Goal: Information Seeking & Learning: Compare options

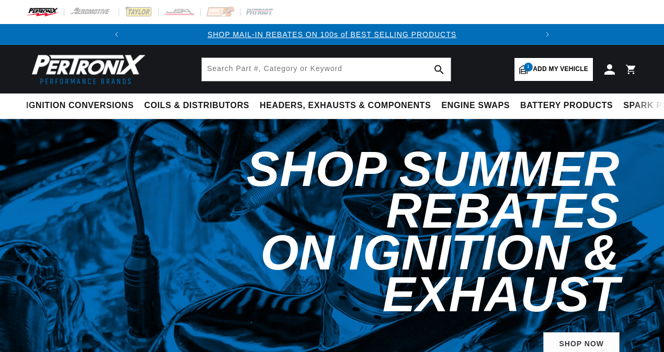
select select "1963"
select select "Ford"
select select "Fairlane"
select select "260cid-4.3L"
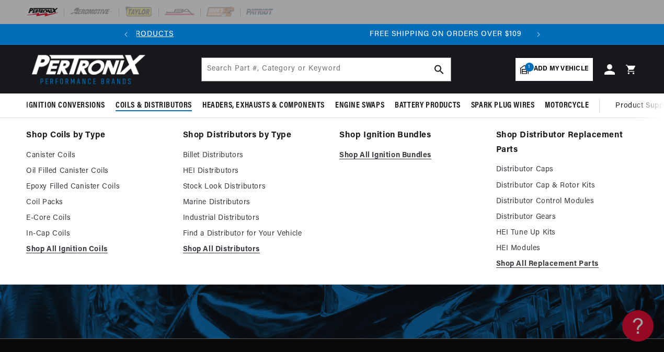
scroll to position [0, 390]
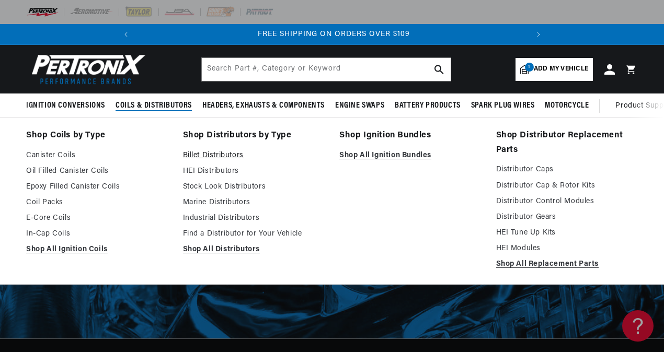
click at [210, 152] on link "Billet Distributors" at bounding box center [254, 156] width 142 height 13
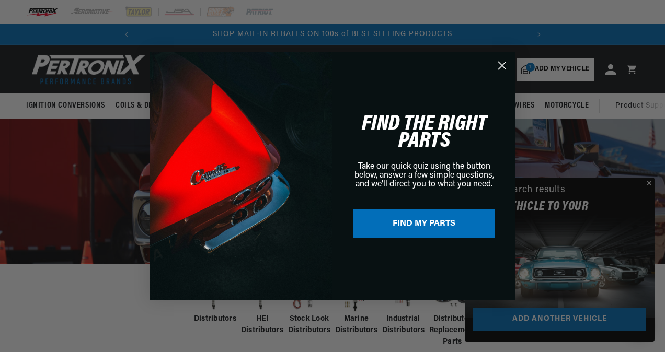
click at [502, 66] on icon "Close dialog" at bounding box center [502, 65] width 7 height 7
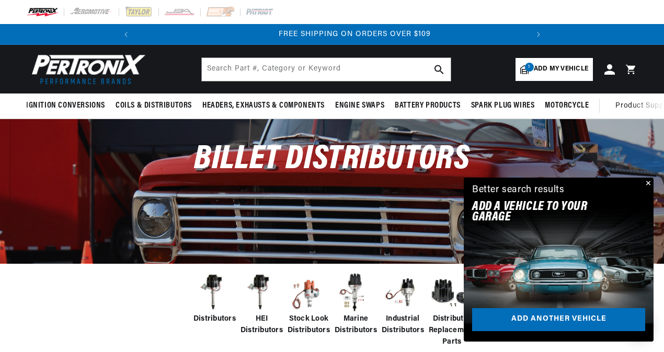
scroll to position [0, 390]
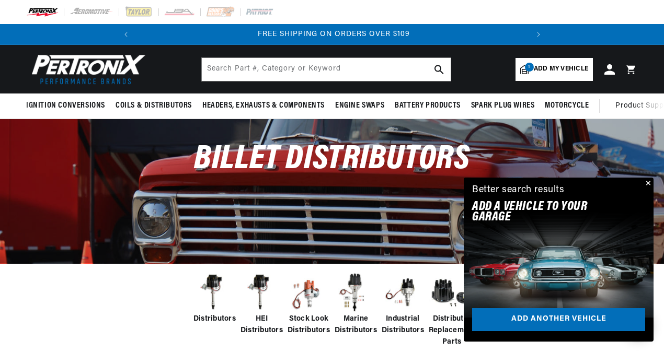
click at [647, 183] on button "Close" at bounding box center [647, 184] width 13 height 13
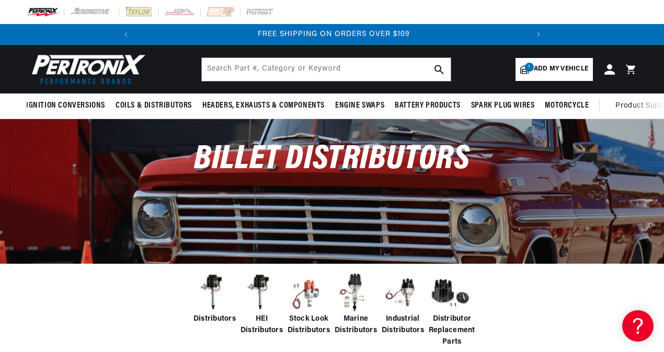
click at [662, 307] on div "Distributors HEI Distributors Stock Look Distributors Marine Distributors Indus…" at bounding box center [332, 310] width 664 height 94
click at [207, 320] on span "Distributors" at bounding box center [214, 320] width 42 height 12
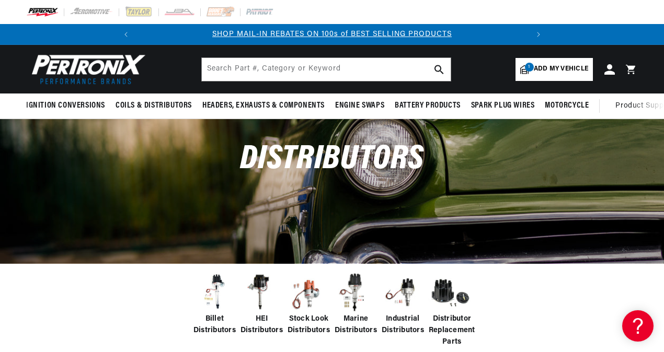
click at [209, 325] on span "Billet Distributors" at bounding box center [214, 326] width 42 height 24
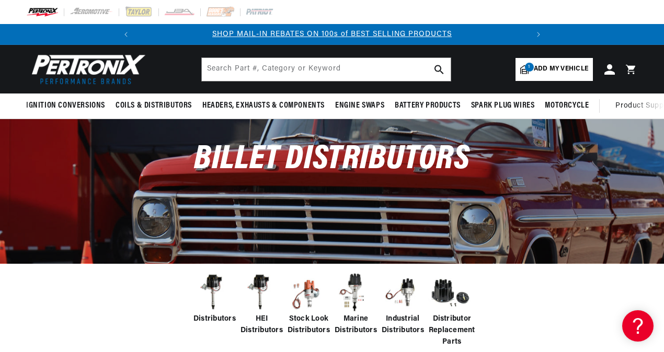
click at [662, 301] on div "Distributors HEI Distributors Stock Look Distributors Marine Distributors Indus…" at bounding box center [332, 310] width 664 height 94
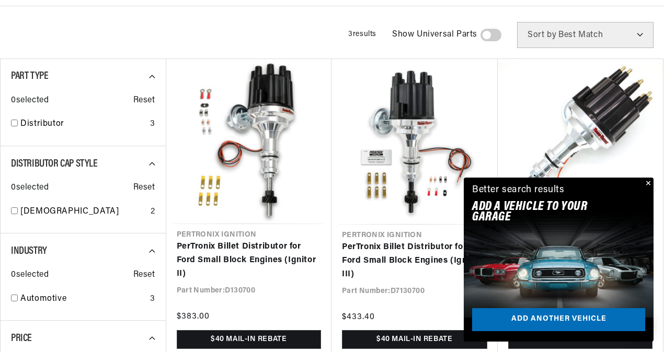
scroll to position [353, 0]
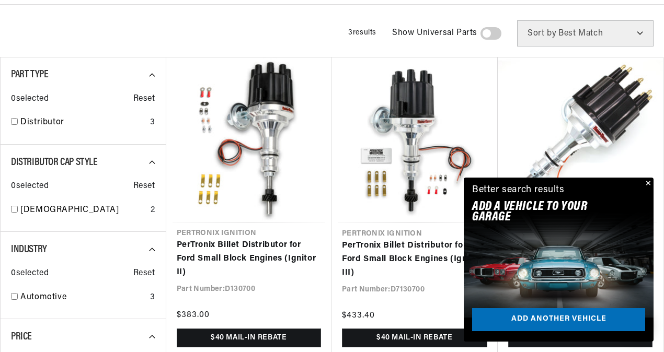
click at [648, 182] on button "Close" at bounding box center [647, 184] width 13 height 13
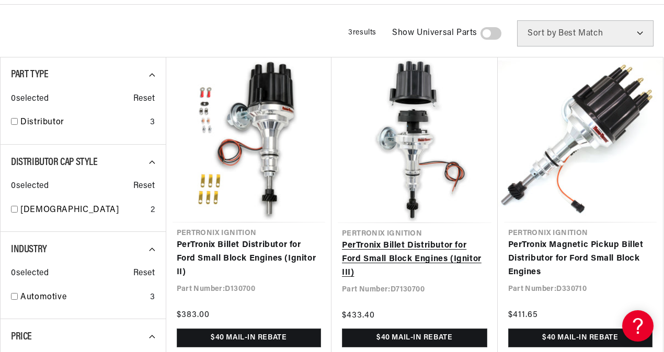
scroll to position [0, 0]
click at [408, 260] on link "PerTronix Billet Distributor for Ford Small Block Engines (Ignitor III)" at bounding box center [414, 259] width 145 height 40
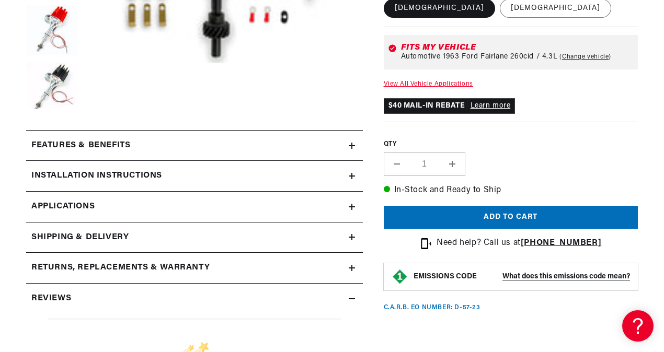
scroll to position [0, 390]
click at [349, 144] on icon at bounding box center [352, 146] width 6 height 6
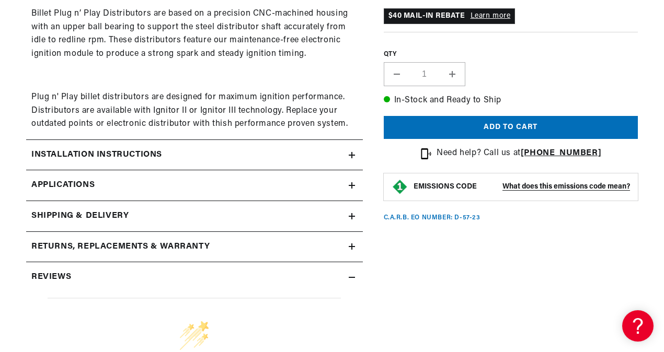
click at [354, 155] on icon at bounding box center [352, 155] width 6 height 0
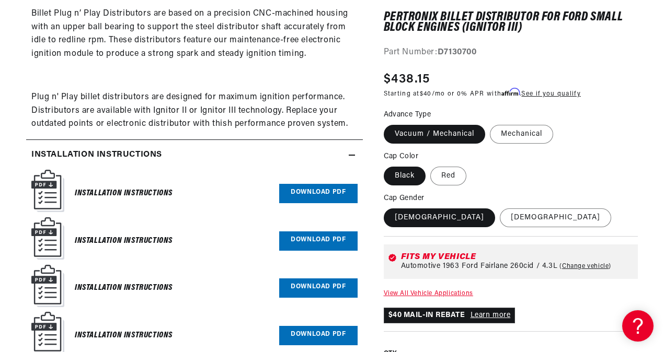
click at [308, 199] on link "Download PDF" at bounding box center [318, 193] width 78 height 19
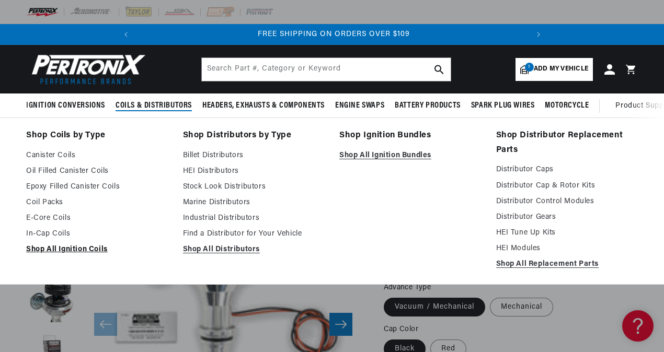
click at [55, 251] on link "Shop All Ignition Coils" at bounding box center [97, 250] width 142 height 13
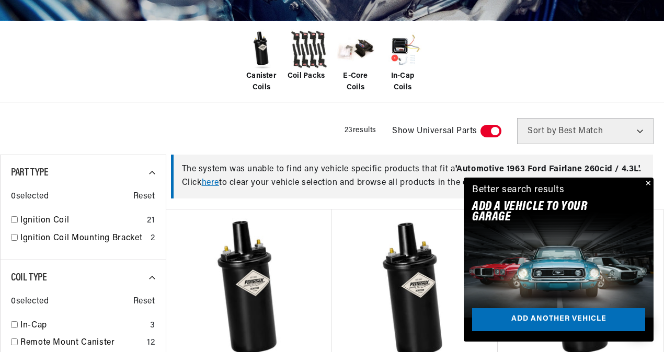
scroll to position [245, 0]
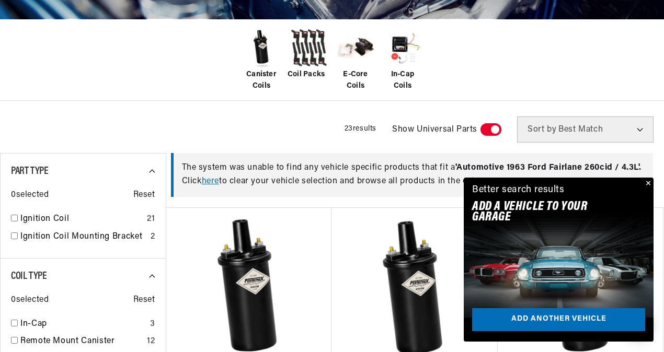
click at [650, 184] on button "Close" at bounding box center [647, 184] width 13 height 13
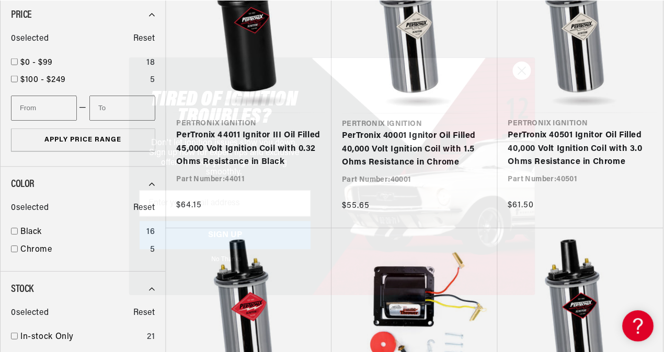
scroll to position [0, 390]
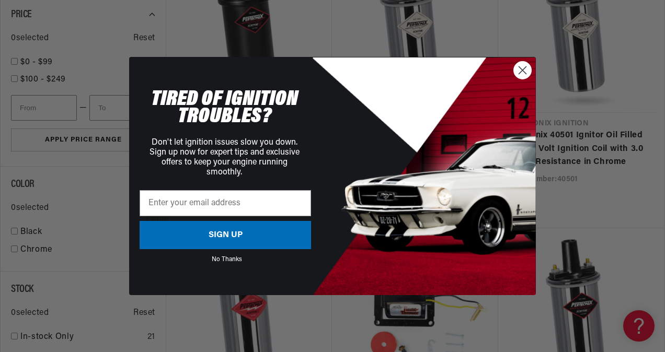
click at [522, 70] on icon "Close dialog" at bounding box center [522, 70] width 7 height 7
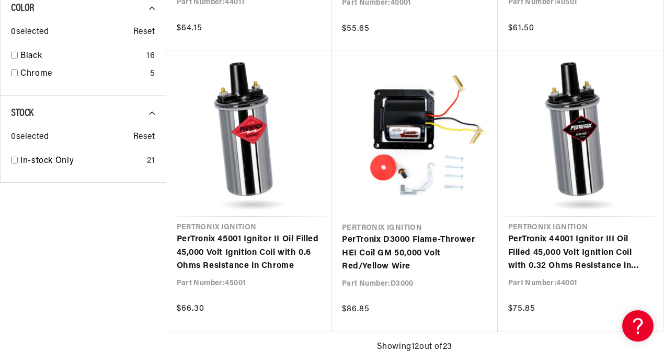
scroll to position [0, 355]
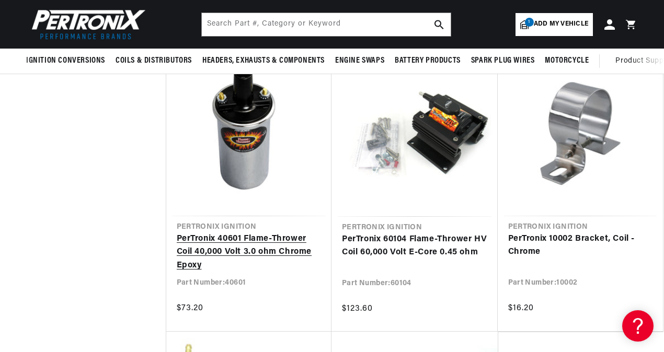
click at [292, 262] on link "PerTronix 40601 Flame-Thrower Coil 40,000 Volt 3.0 ohm Chrome Epoxy" at bounding box center [249, 253] width 145 height 40
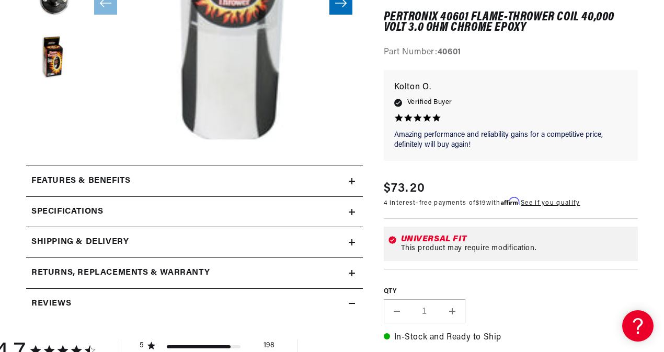
scroll to position [0, 390]
click at [355, 186] on summary "Features & Benefits" at bounding box center [194, 181] width 337 height 30
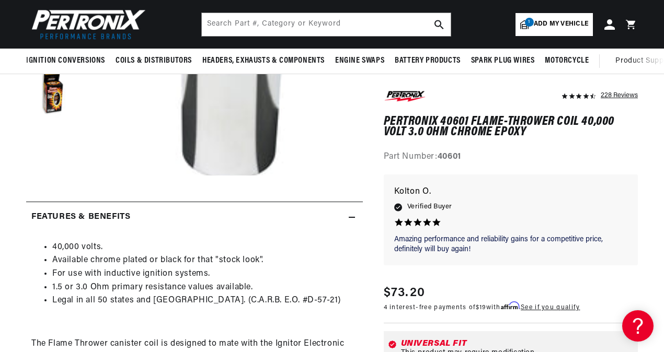
scroll to position [0, 0]
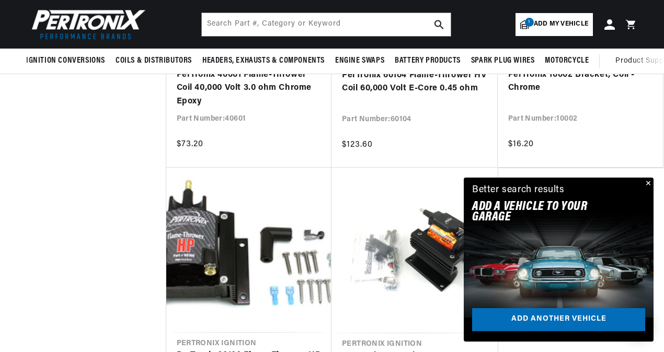
scroll to position [2250, 0]
click at [643, 183] on button "Close" at bounding box center [647, 184] width 13 height 13
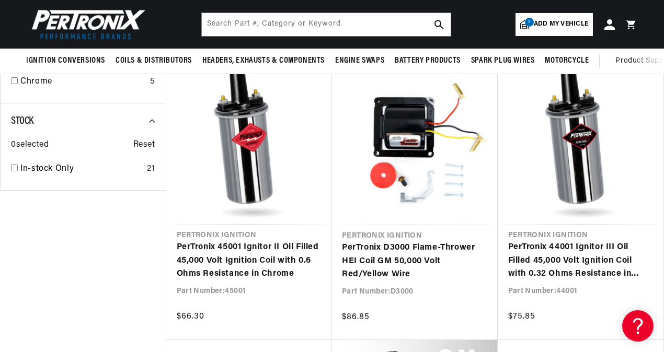
scroll to position [0, 0]
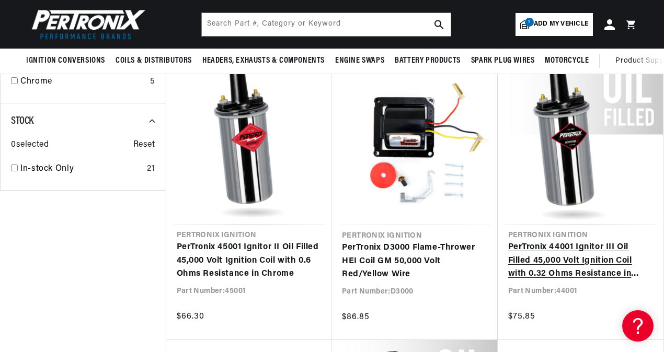
click at [579, 267] on link "PerTronix 44001 Ignitor III Oil Filled 45,000 Volt Ignition Coil with 0.32 Ohms…" at bounding box center [580, 261] width 145 height 40
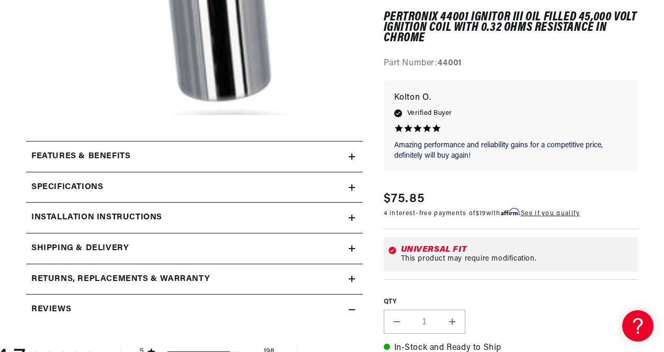
scroll to position [330, 0]
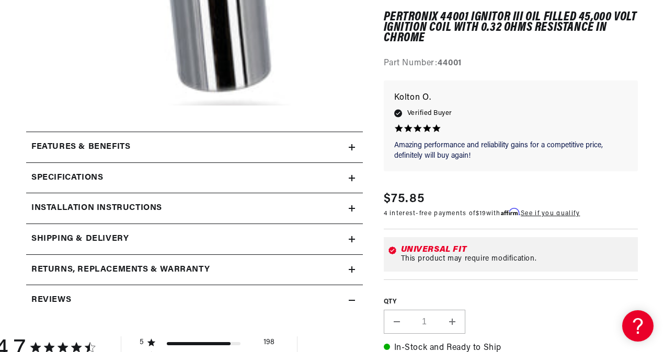
click at [352, 147] on icon at bounding box center [352, 147] width 6 height 6
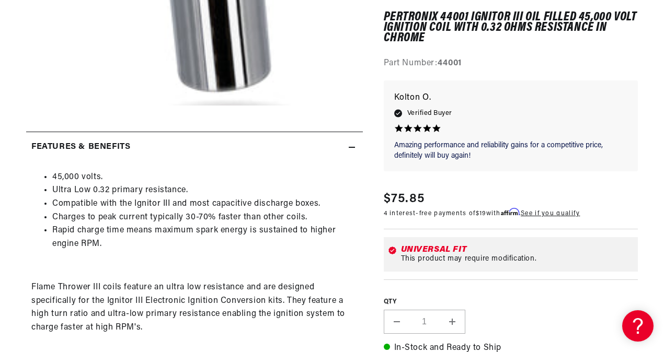
scroll to position [0, 0]
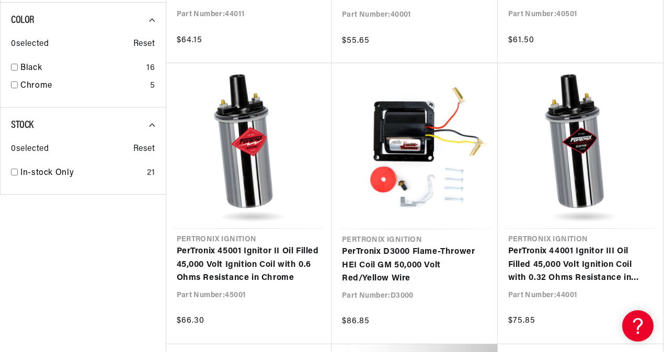
scroll to position [1234, 0]
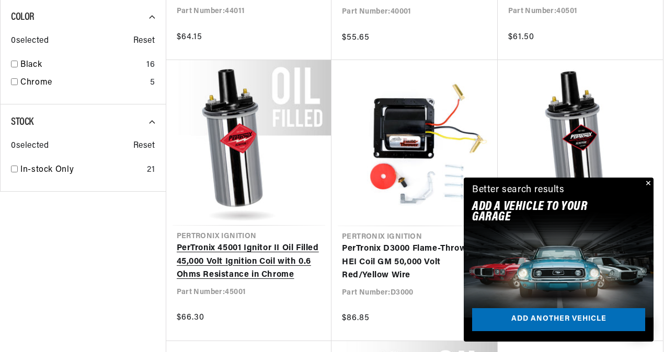
click at [233, 279] on link "PerTronix 45001 Ignitor II Oil Filled 45,000 Volt Ignition Coil with 0.6 Ohms R…" at bounding box center [249, 262] width 145 height 40
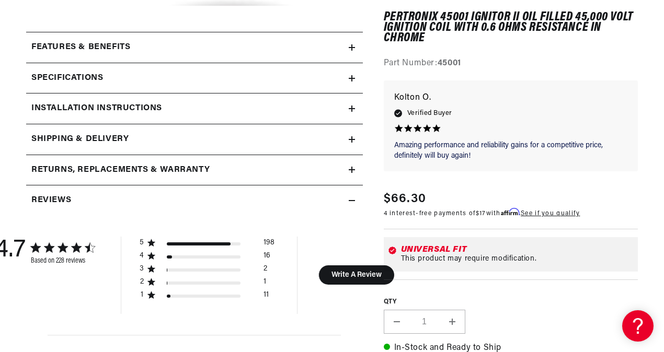
scroll to position [431, 0]
click at [349, 49] on icon at bounding box center [352, 47] width 6 height 6
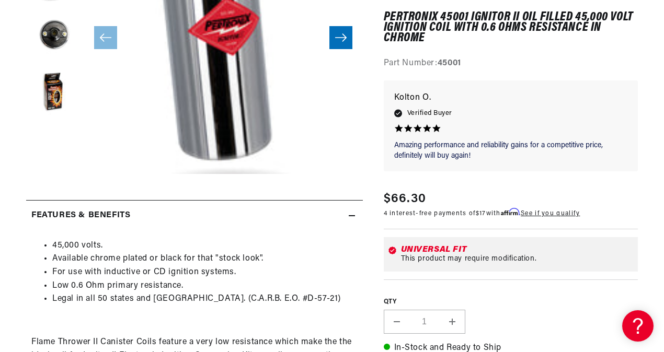
scroll to position [0, 390]
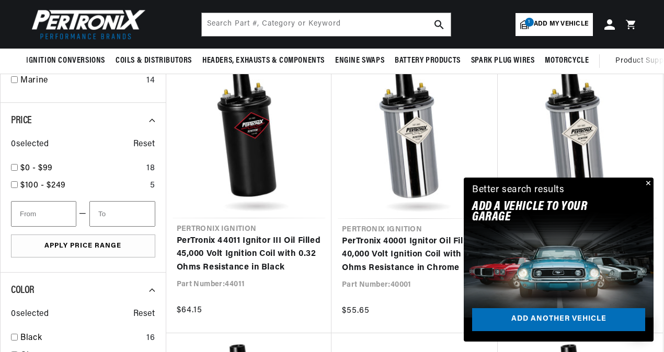
scroll to position [959, 0]
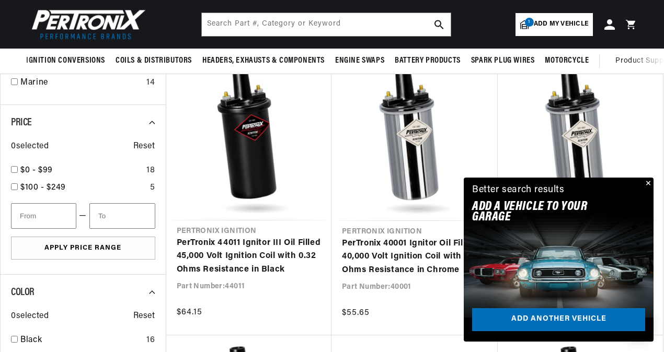
click at [644, 183] on button "Close" at bounding box center [647, 184] width 13 height 13
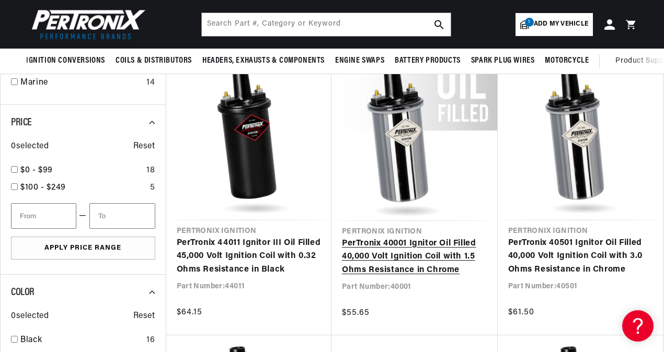
scroll to position [0, 390]
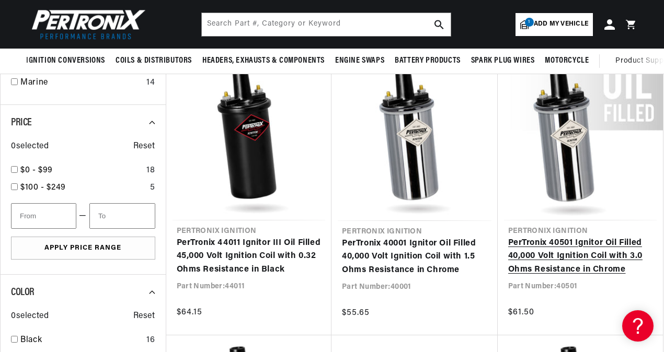
click at [584, 268] on link "PerTronix 40501 Ignitor Oil Filled 40,000 Volt Ignition Coil with 3.0 Ohms Resi…" at bounding box center [580, 257] width 145 height 40
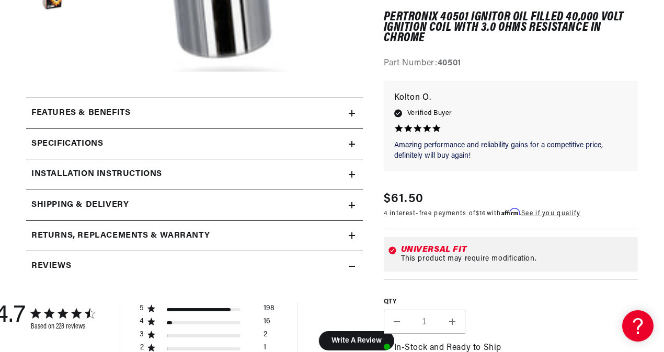
scroll to position [366, 0]
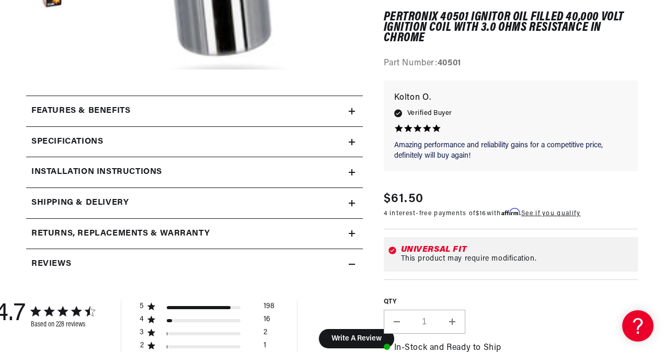
click at [352, 111] on icon at bounding box center [352, 111] width 6 height 0
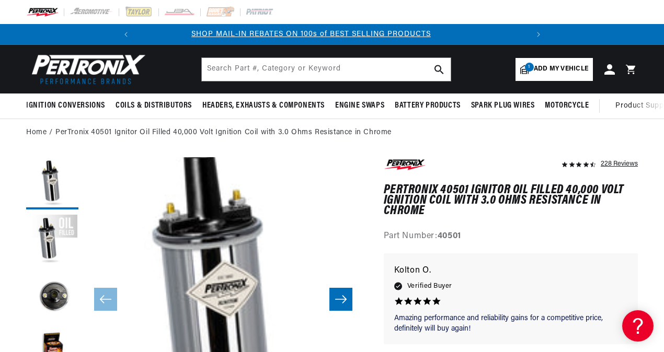
scroll to position [0, 0]
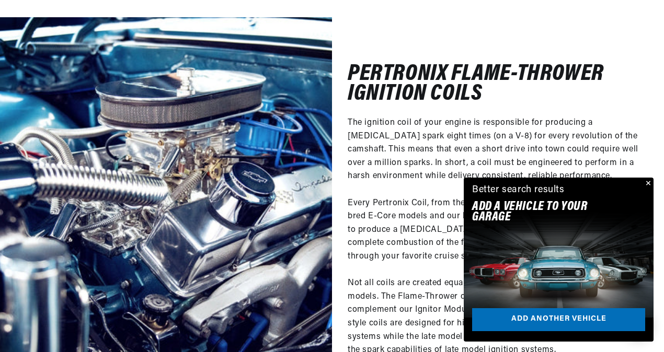
scroll to position [3425, 0]
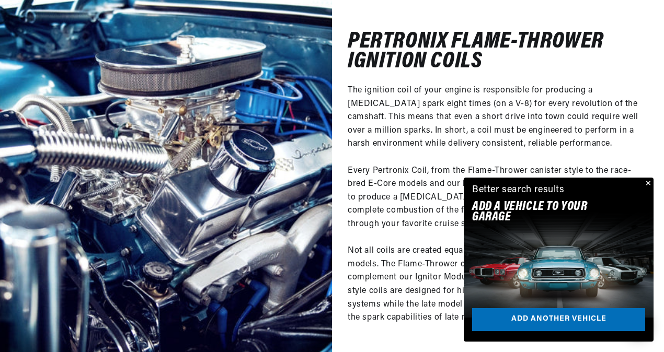
click at [647, 183] on button "Close" at bounding box center [647, 184] width 13 height 13
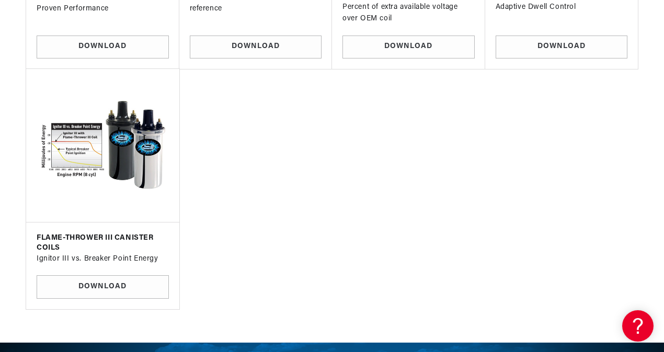
scroll to position [0, 390]
click at [85, 151] on img at bounding box center [103, 145] width 136 height 136
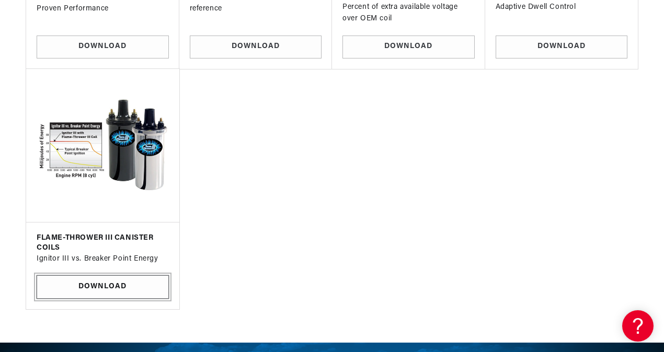
click at [101, 298] on link "Download" at bounding box center [103, 287] width 132 height 24
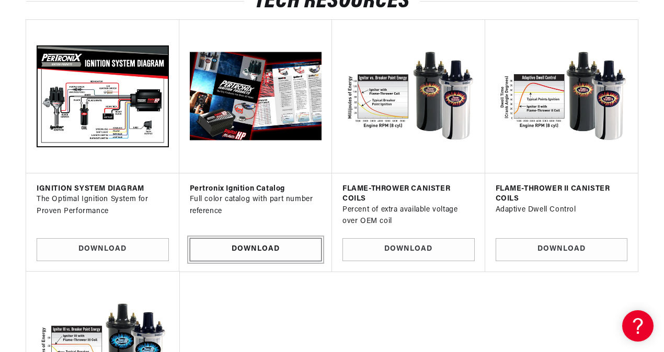
scroll to position [0, 369]
click at [252, 262] on link "Download" at bounding box center [256, 250] width 132 height 24
